Goal: Task Accomplishment & Management: Use online tool/utility

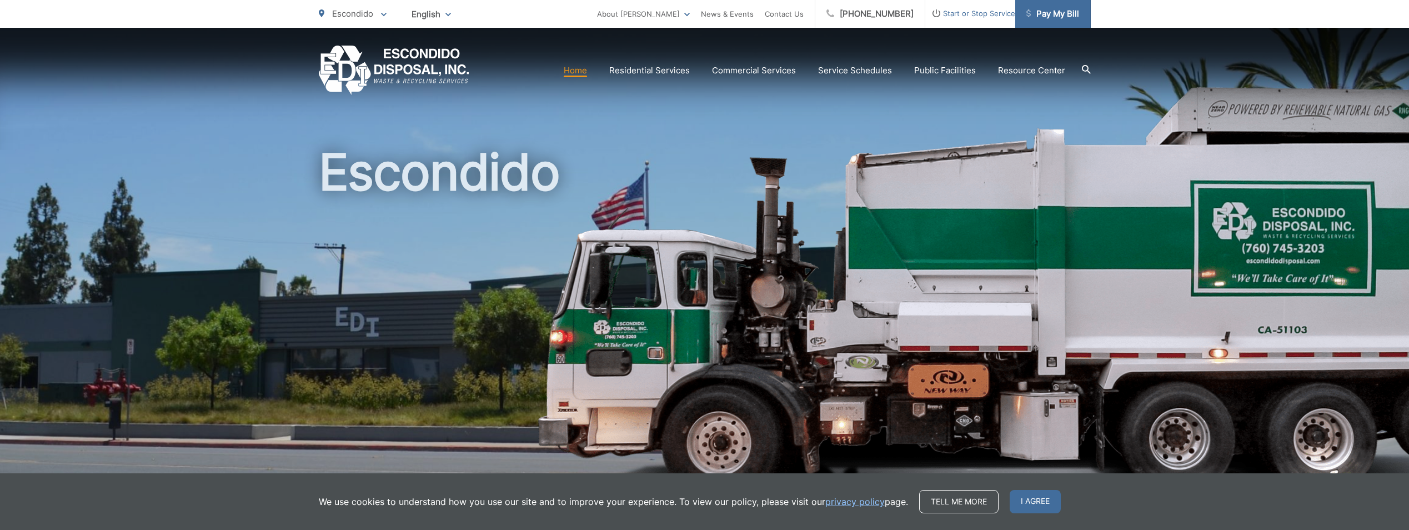
click at [1069, 16] on span "Pay My Bill" at bounding box center [1052, 13] width 53 height 13
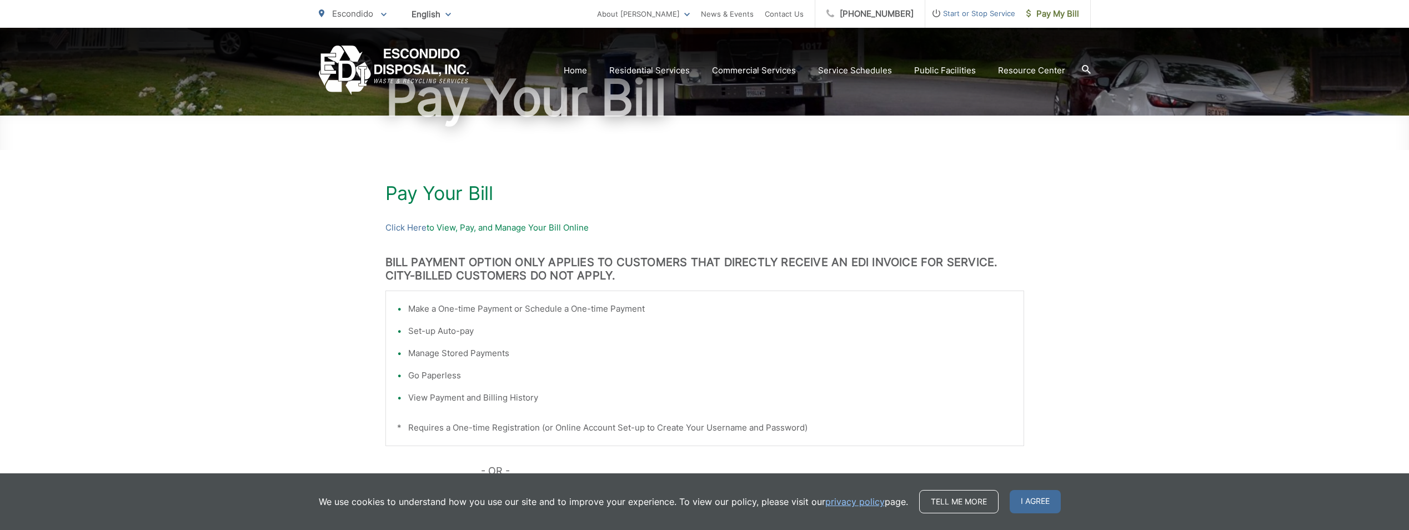
scroll to position [111, 0]
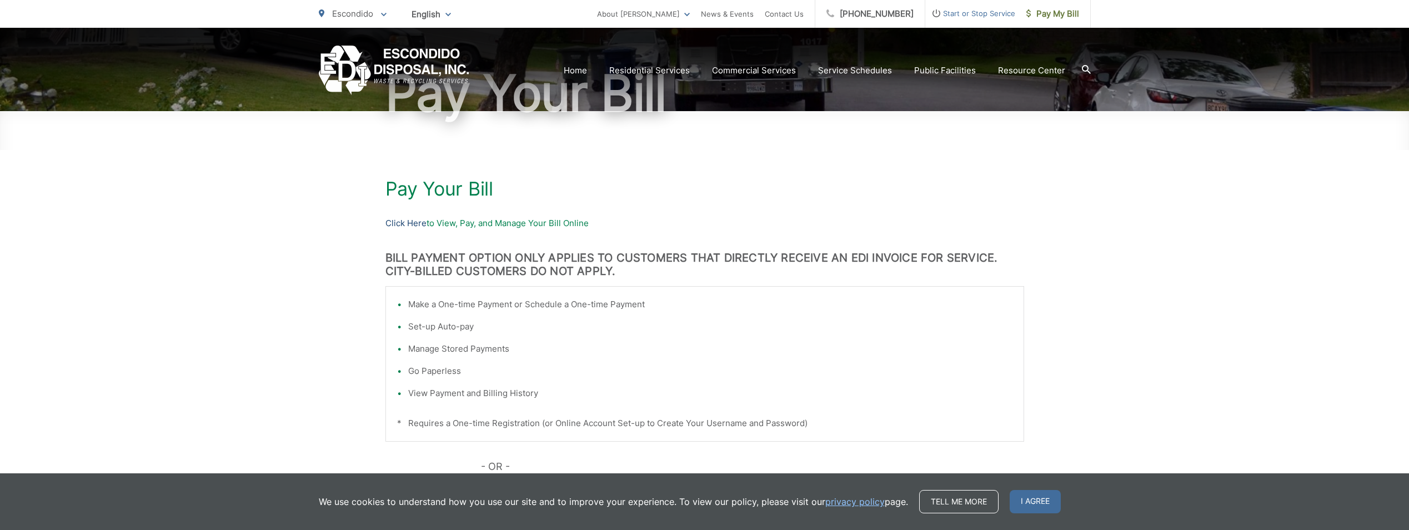
click at [410, 223] on link "Click Here" at bounding box center [405, 223] width 41 height 13
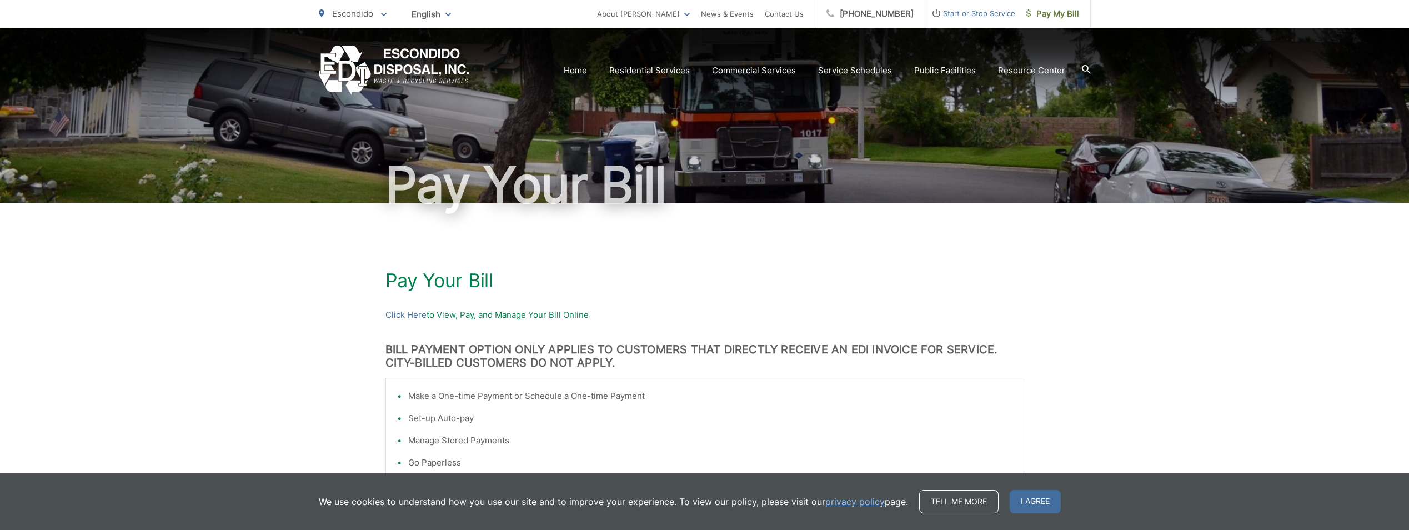
scroll to position [0, 0]
